Goal: Check status: Check status

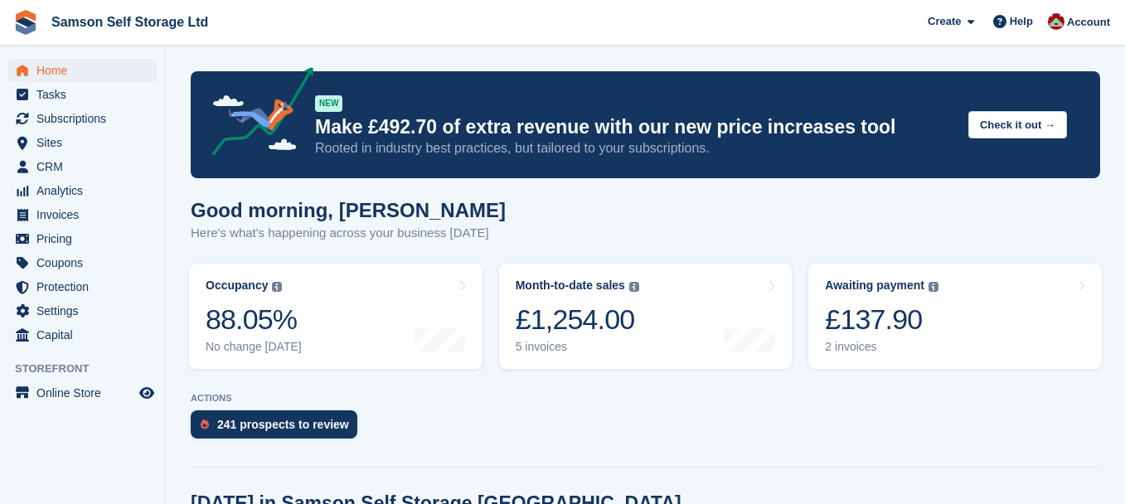
scroll to position [83, 0]
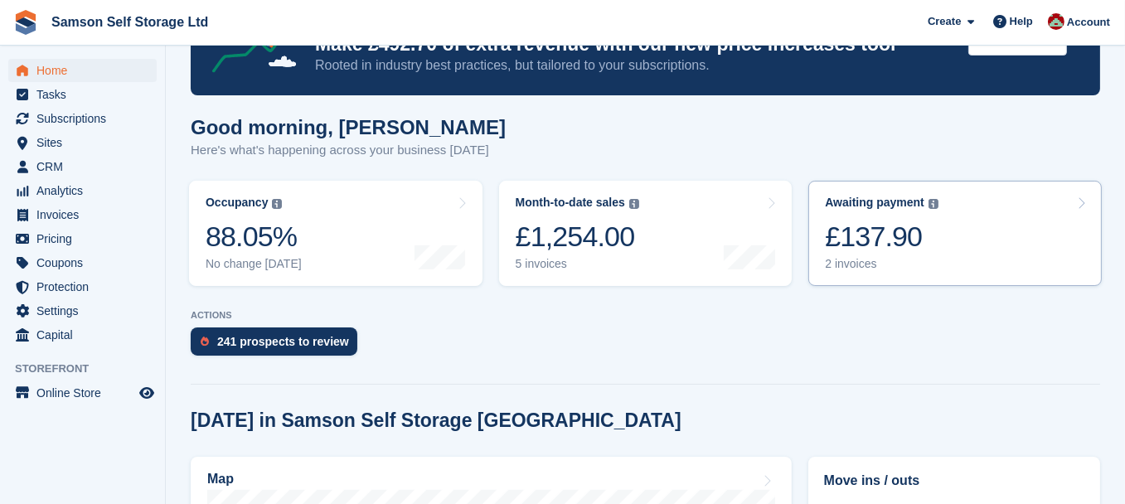
click at [895, 252] on div "£137.90" at bounding box center [882, 237] width 114 height 34
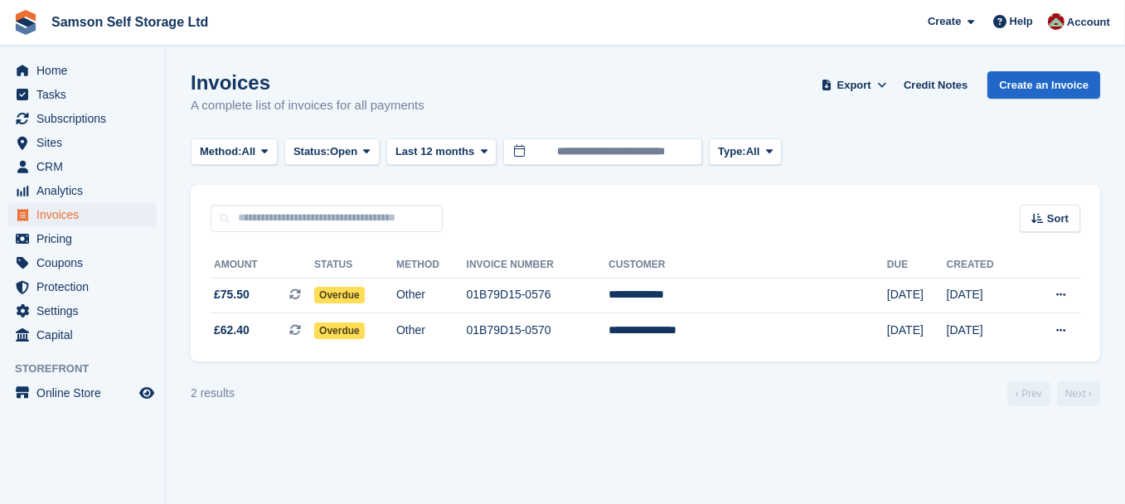
click at [929, 185] on div "Sort Sort by Date created Created (oldest first) Created (newest first)" at bounding box center [646, 208] width 910 height 47
click at [51, 74] on span "Home" at bounding box center [85, 70] width 99 height 23
